Goal: Task Accomplishment & Management: Use online tool/utility

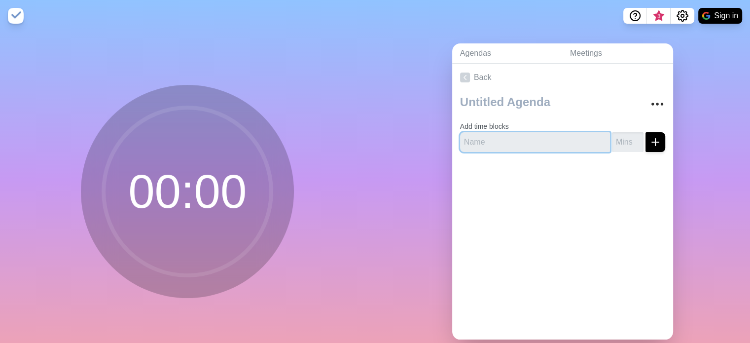
click at [533, 145] on input "text" at bounding box center [535, 142] width 150 height 20
type input "Prayer / Devotion"
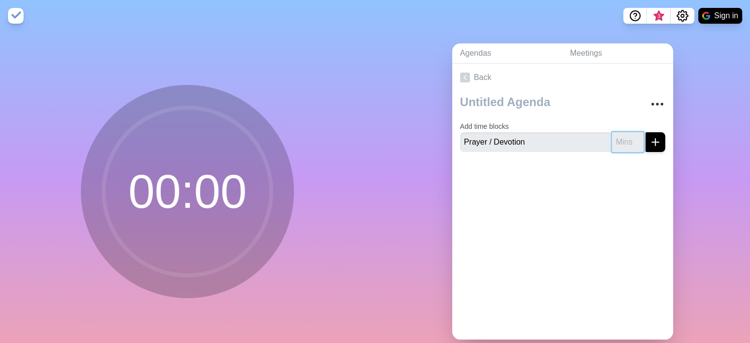
click at [618, 141] on input "number" at bounding box center [628, 142] width 32 height 20
type input "5"
click at [646, 148] on button "submit" at bounding box center [655, 142] width 20 height 20
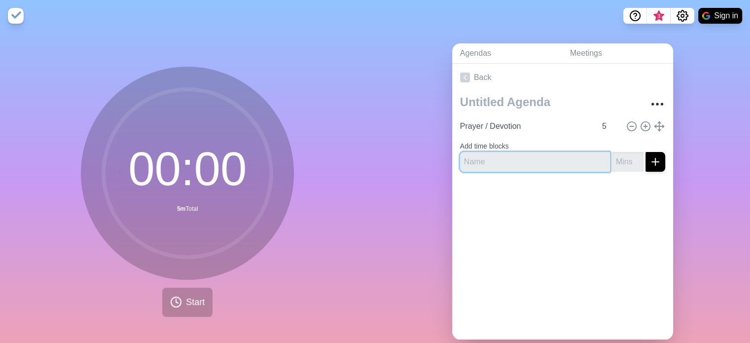
click at [554, 163] on input "text" at bounding box center [535, 162] width 150 height 20
paste input "Review of Implementation Plan"
type input "Review of Implementation Plan"
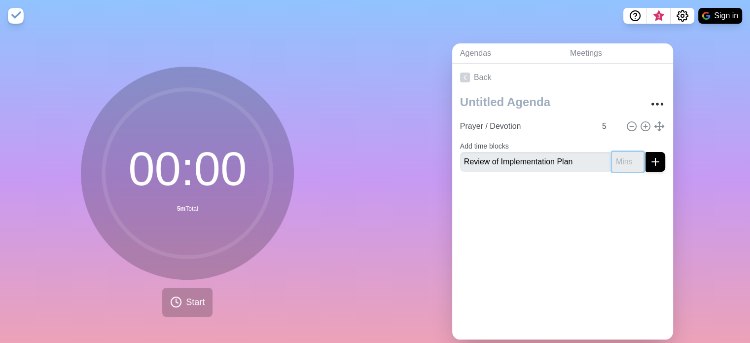
click at [614, 163] on input "number" at bounding box center [628, 162] width 32 height 20
type input "15"
click at [645, 153] on button "submit" at bounding box center [655, 162] width 20 height 20
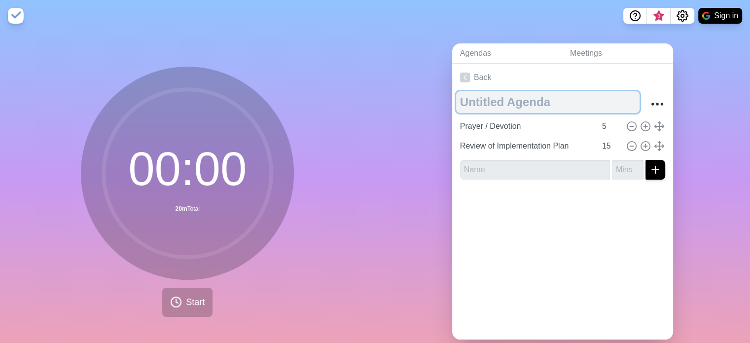
click at [520, 106] on textarea at bounding box center [547, 102] width 183 height 22
type textarea "Youth Communication Meeting"
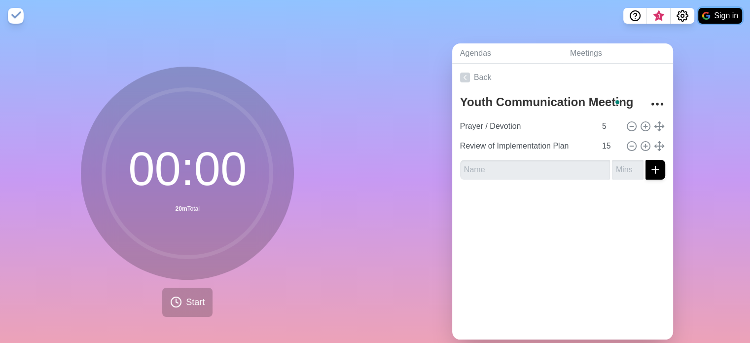
click at [723, 9] on button "Sign in" at bounding box center [720, 16] width 44 height 16
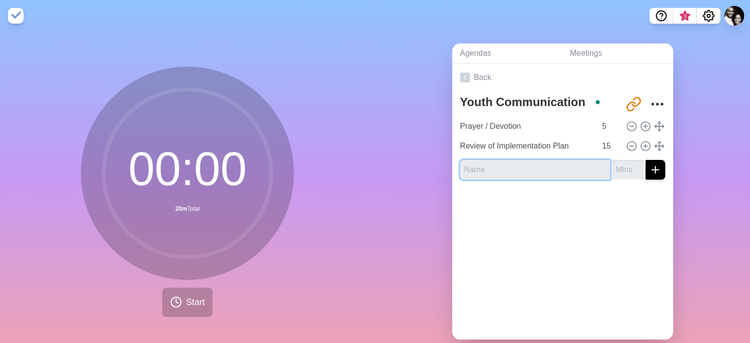
click at [562, 161] on input "text" at bounding box center [535, 170] width 150 height 20
paste input "Anticipate / Problem Solve / Feeback"
type input "Anticipate / Problem Solve / Feeback"
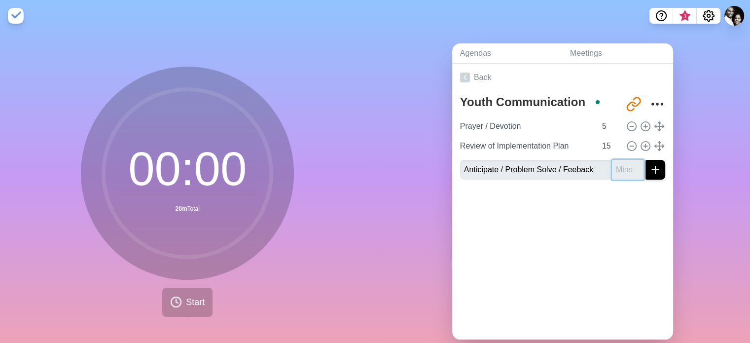
click at [612, 175] on input "number" at bounding box center [628, 170] width 32 height 20
type input "15"
click at [649, 171] on icon "submit" at bounding box center [655, 170] width 12 height 12
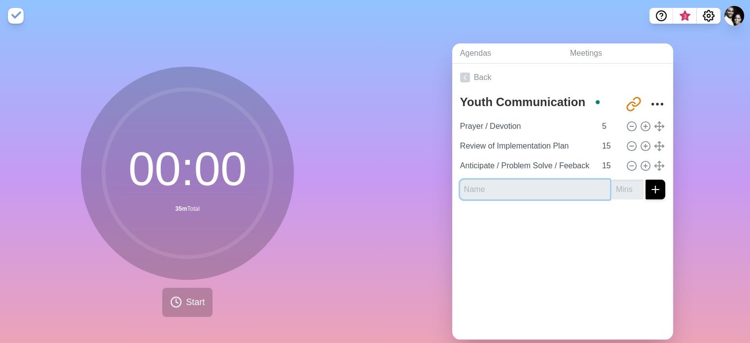
paste input "Parameters"
type input "Parameters"
click at [616, 189] on input "number" at bounding box center [628, 189] width 32 height 20
type input "10"
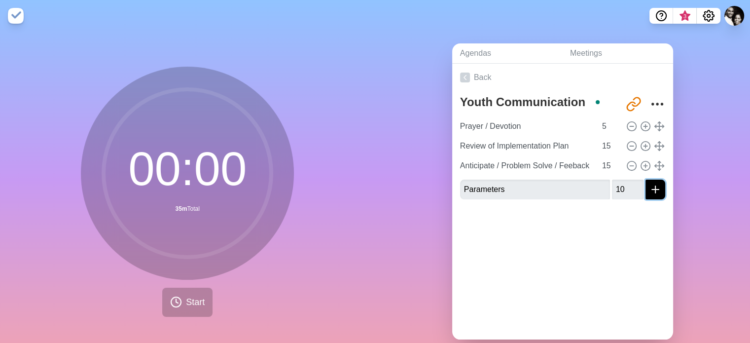
click at [645, 179] on button "submit" at bounding box center [655, 189] width 20 height 20
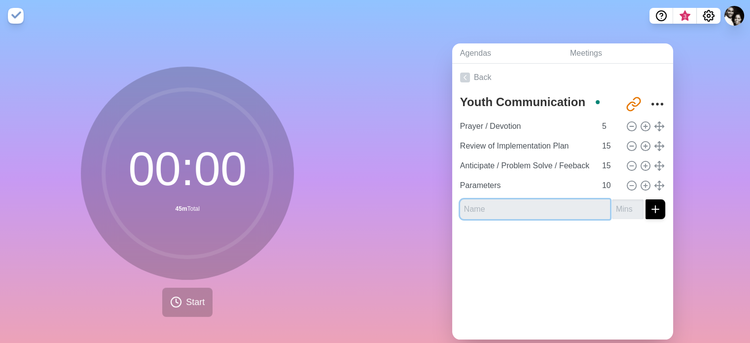
paste input "Alignment Between Ministries"
type input "Alignment Between Ministries"
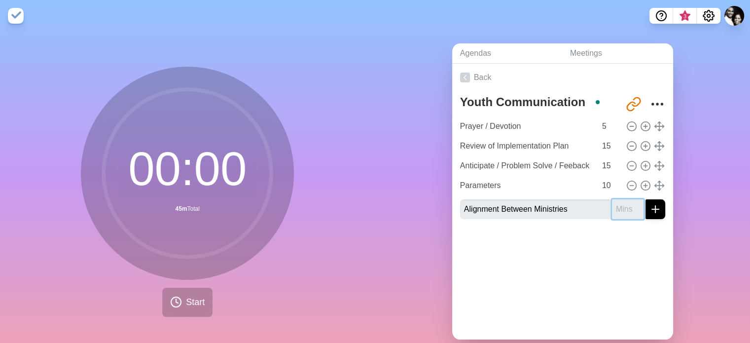
click at [613, 212] on input "number" at bounding box center [628, 209] width 32 height 20
type input "10"
click at [649, 213] on icon "submit" at bounding box center [655, 209] width 12 height 12
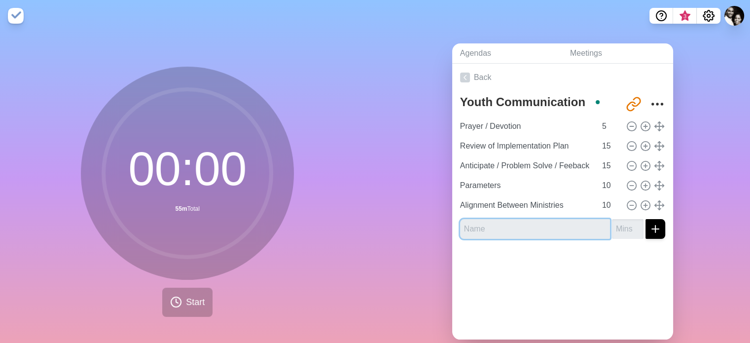
paste input "Next Steps"
type input "Next Steps"
click at [617, 227] on input "number" at bounding box center [628, 229] width 32 height 20
type input "5"
click at [676, 207] on div "Agendas Meetings Back Youth Communication Meeting [URL][DOMAIN_NAME] Prayer / D…" at bounding box center [562, 195] width 375 height 327
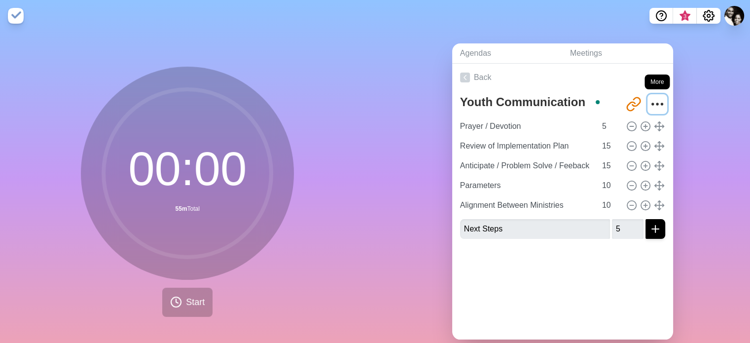
click at [649, 98] on icon "More" at bounding box center [657, 104] width 16 height 16
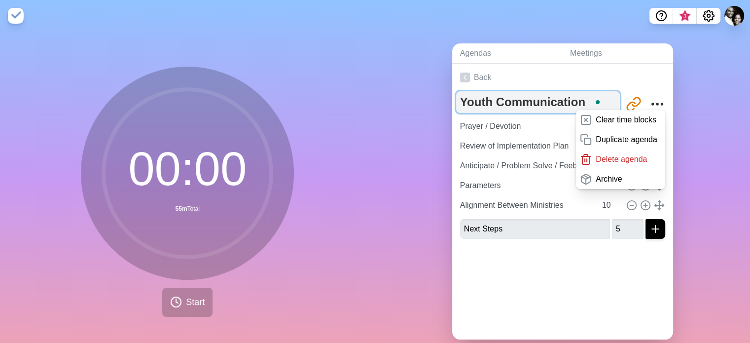
click at [539, 100] on textarea "Youth Communication Meeting" at bounding box center [538, 102] width 164 height 22
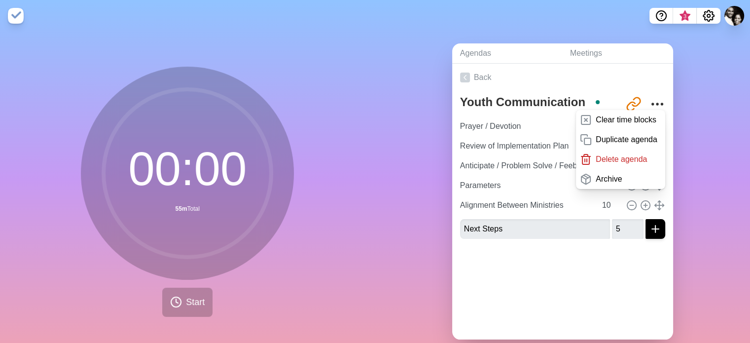
click at [708, 74] on div "Agendas Meetings Back Youth Communication Meeting [URL][DOMAIN_NAME] Clear time…" at bounding box center [562, 195] width 375 height 327
click at [696, 170] on div "Agendas Meetings Back Youth Communication Meeting [URL][DOMAIN_NAME] Clear time…" at bounding box center [562, 195] width 375 height 327
click at [649, 223] on icon "submit" at bounding box center [655, 229] width 12 height 12
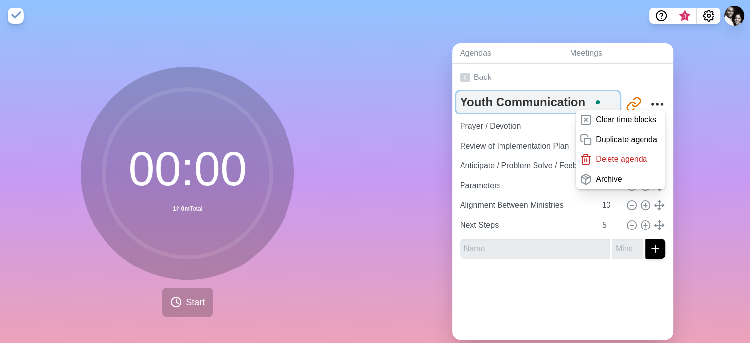
click at [481, 109] on textarea "Youth Communication Meeting" at bounding box center [538, 102] width 164 height 22
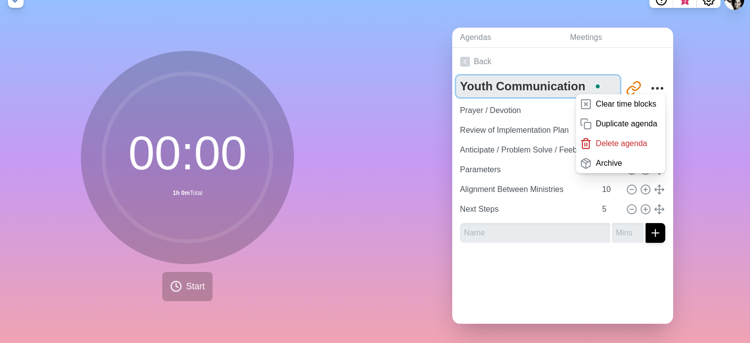
scroll to position [24, 0]
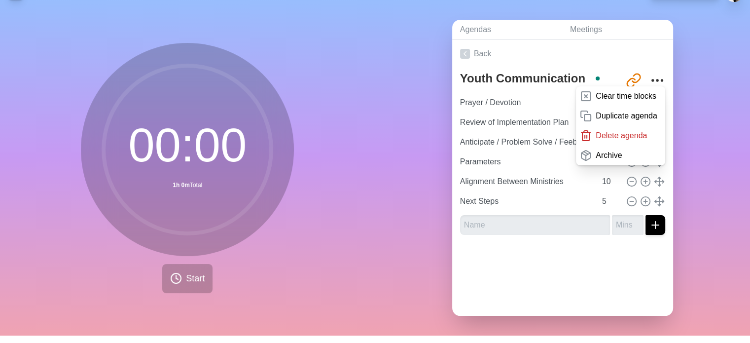
click at [420, 126] on div "Agendas Meetings Back Youth Communication Meeting [URL][DOMAIN_NAME] Clear time…" at bounding box center [562, 171] width 375 height 327
click at [696, 59] on div "Agendas Meetings Back Youth Communication Meeting [URL][DOMAIN_NAME] Clear time…" at bounding box center [562, 171] width 375 height 327
click at [688, 80] on div "Agendas Meetings Back Youth Communication Meeting [URL][DOMAIN_NAME] Clear time…" at bounding box center [562, 171] width 375 height 327
click at [649, 82] on icon "More" at bounding box center [657, 80] width 16 height 16
